Goal: Information Seeking & Learning: Learn about a topic

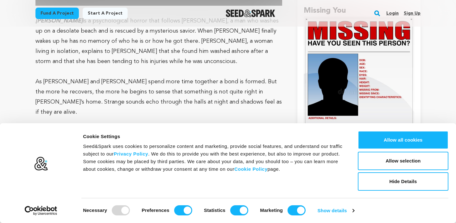
scroll to position [626, 0]
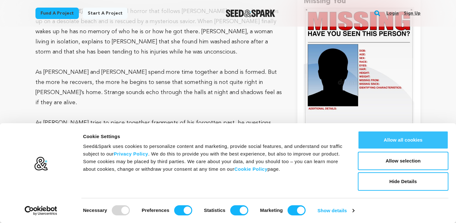
click at [389, 140] on button "Allow all cookies" at bounding box center [403, 140] width 91 height 18
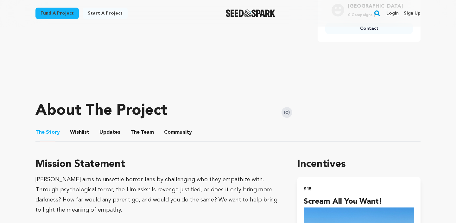
scroll to position [192, 0]
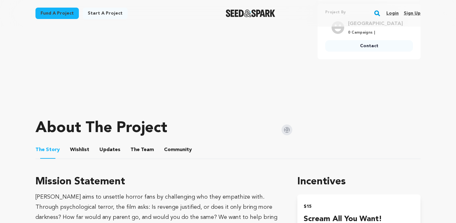
click at [105, 144] on button "Updates" at bounding box center [109, 151] width 15 height 15
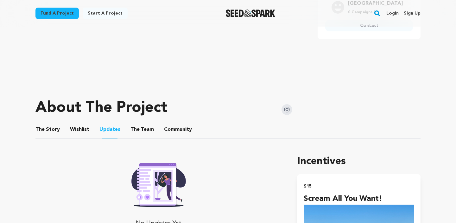
scroll to position [218, 0]
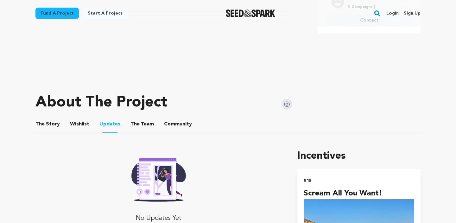
click at [46, 118] on button "The Story" at bounding box center [47, 125] width 15 height 15
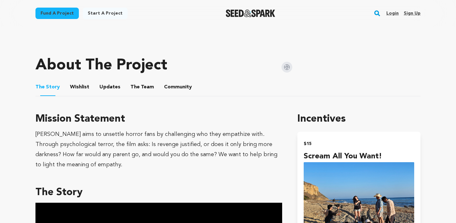
scroll to position [232, 0]
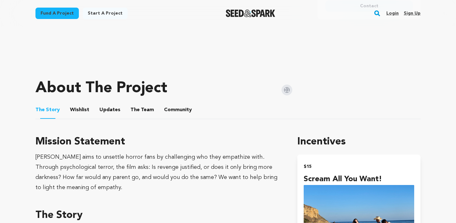
click at [64, 14] on link "Fund a project" at bounding box center [56, 13] width 43 height 11
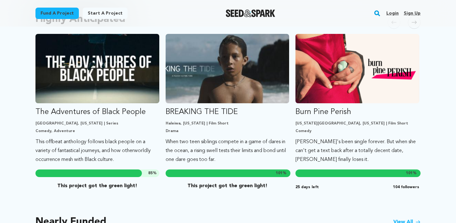
scroll to position [377, 0]
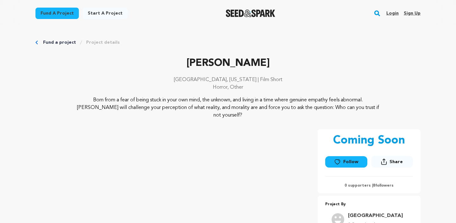
scroll to position [232, 0]
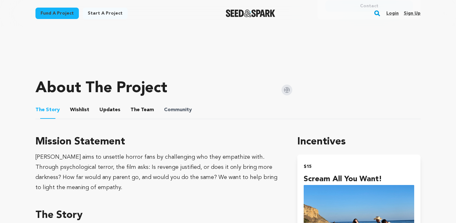
click at [164, 106] on span "Community" at bounding box center [178, 110] width 28 height 8
click at [170, 104] on button "Community" at bounding box center [177, 111] width 15 height 15
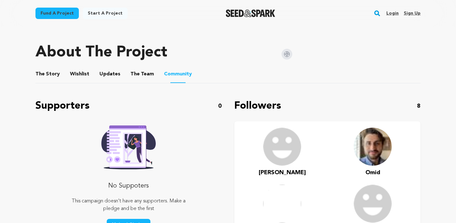
scroll to position [261, 0]
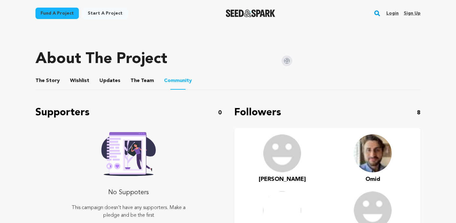
click at [138, 79] on button "The Team" at bounding box center [142, 81] width 15 height 15
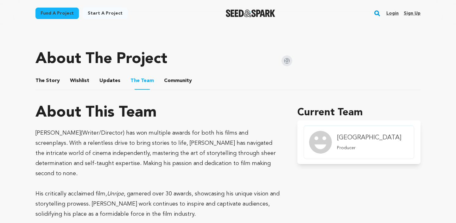
click at [110, 74] on button "Updates" at bounding box center [109, 81] width 15 height 15
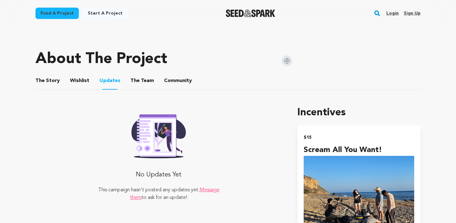
click at [74, 74] on button "Wishlist" at bounding box center [79, 81] width 15 height 15
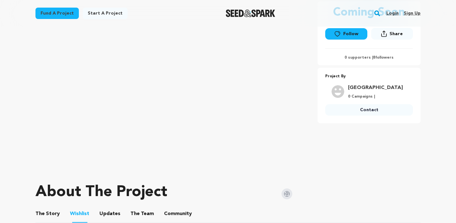
scroll to position [146, 0]
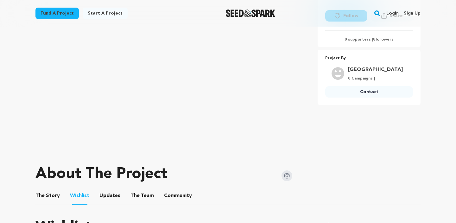
click at [52, 189] on button "The Story" at bounding box center [47, 196] width 15 height 15
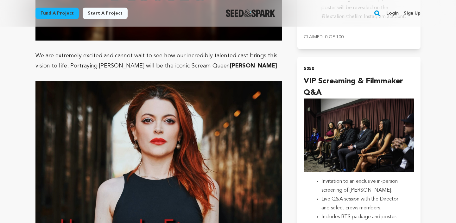
scroll to position [1609, 0]
